Goal: Find specific page/section: Find specific page/section

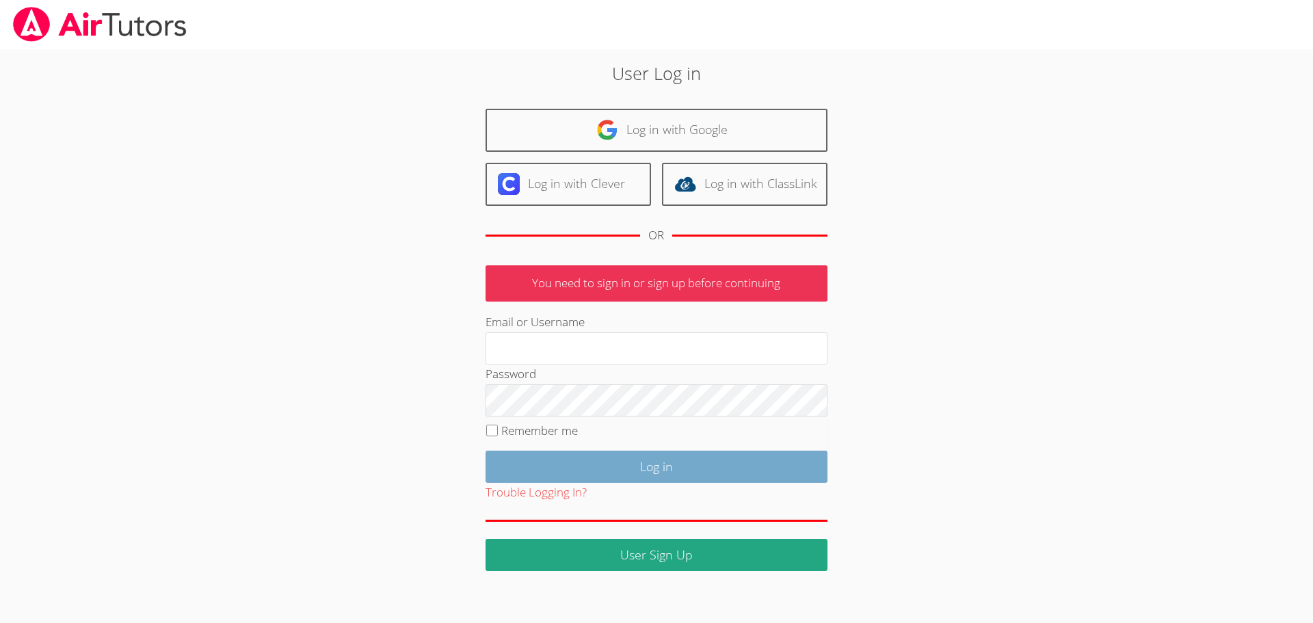
type input "ekgrod56@gmail.com"
click at [700, 464] on input "Log in" at bounding box center [656, 467] width 342 height 32
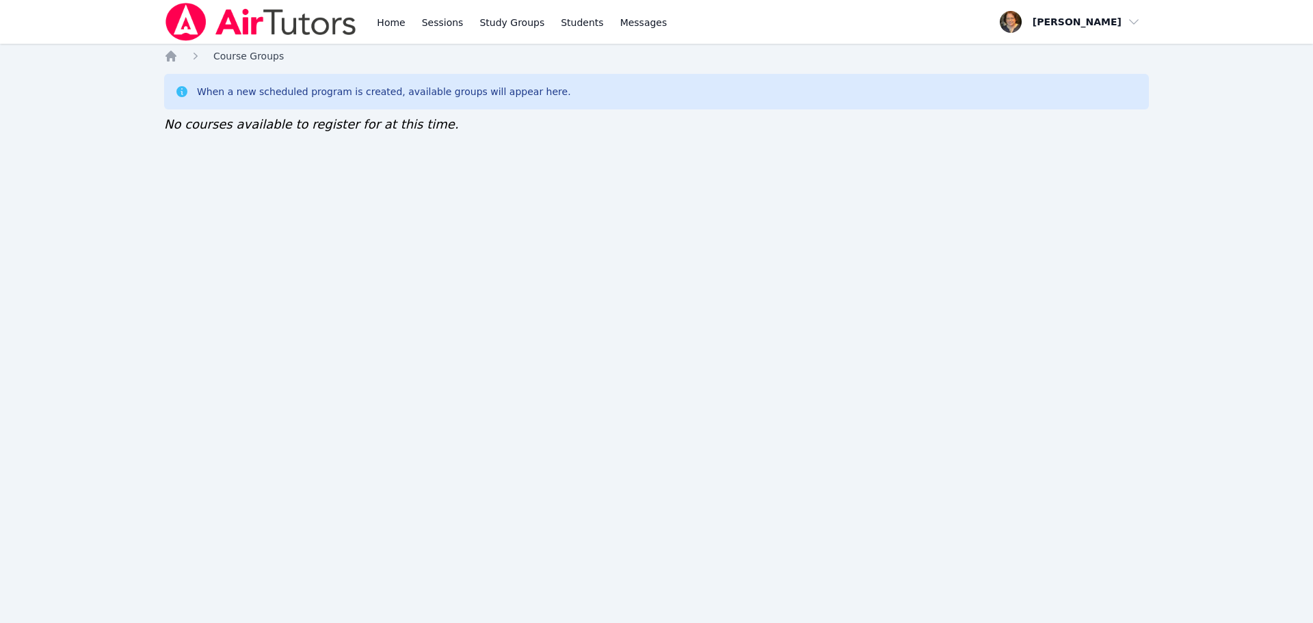
click at [263, 57] on span "Course Groups" at bounding box center [248, 56] width 70 height 11
click at [377, 23] on link "Home" at bounding box center [391, 22] width 34 height 44
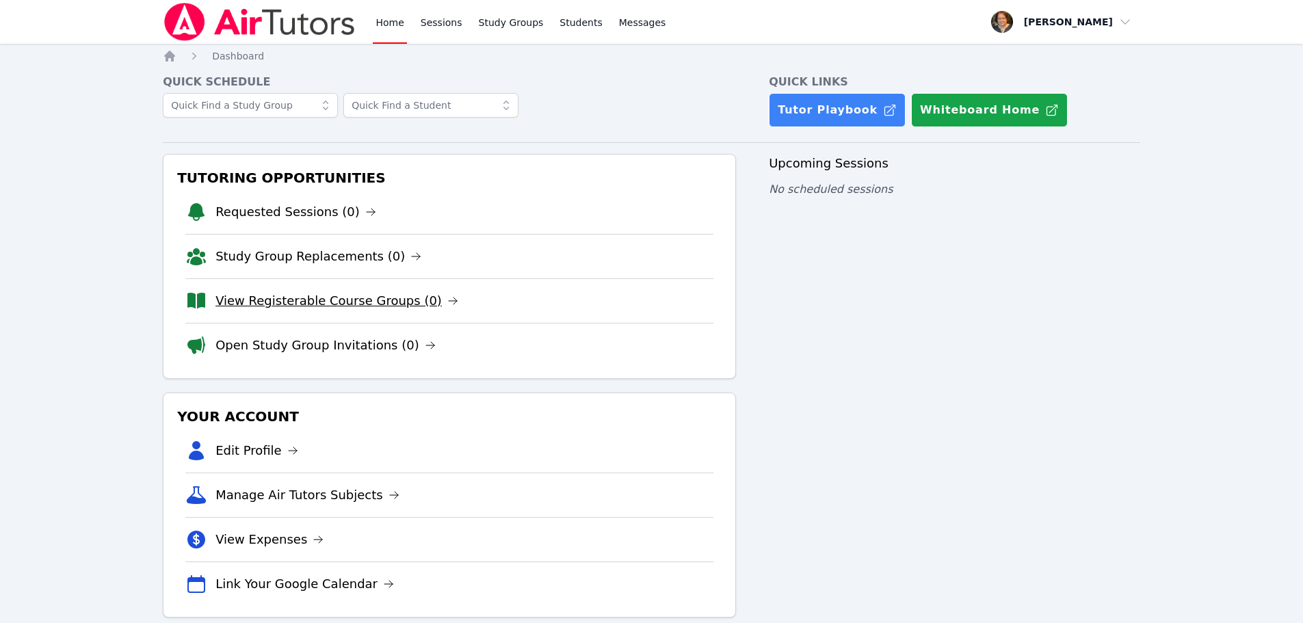
click at [277, 299] on link "View Registerable Course Groups (0)" at bounding box center [336, 300] width 243 height 19
